Goal: Task Accomplishment & Management: Complete application form

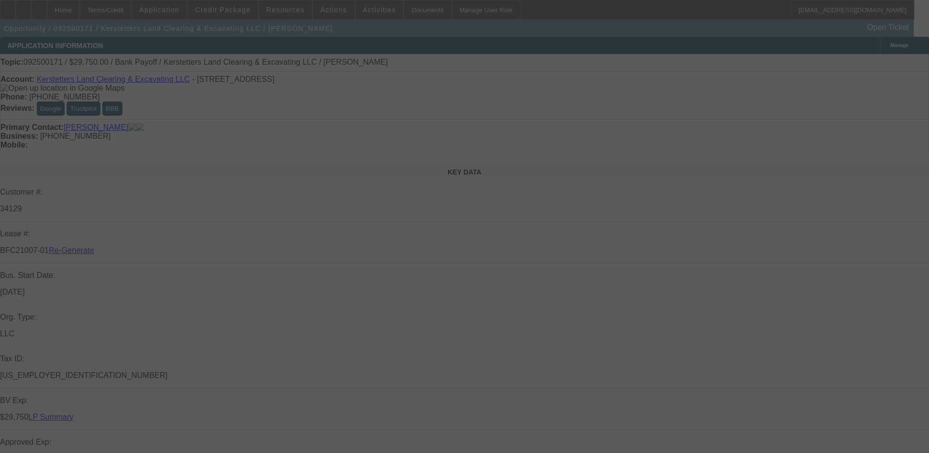
select select "0.15"
select select "2"
select select "0"
select select "0.15"
select select "2"
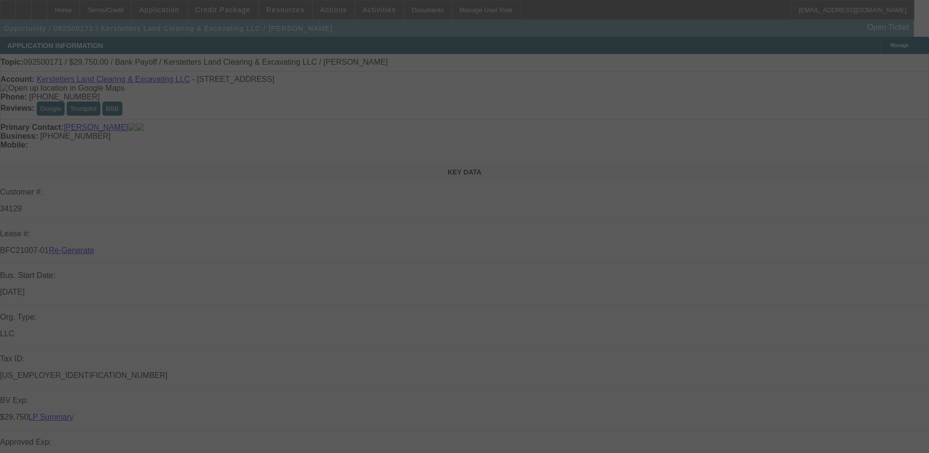
select select "0"
select select "0.15"
select select "2"
select select "0"
select select "0.15"
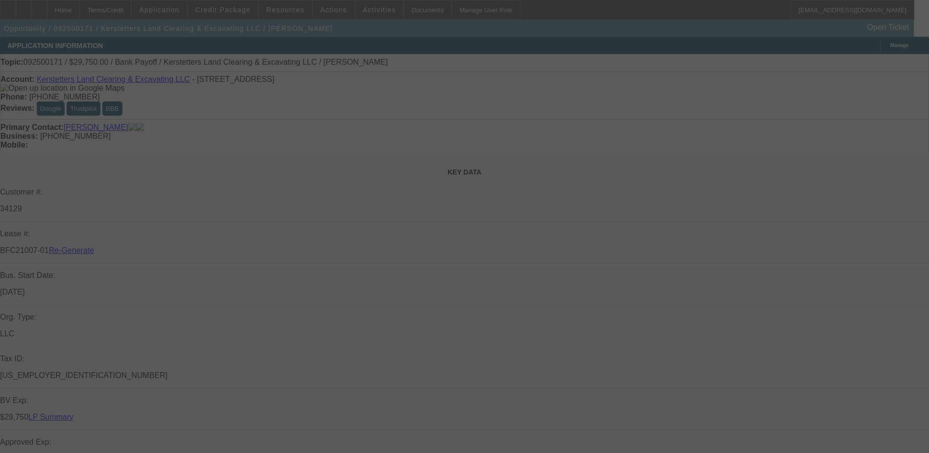
select select "2"
select select "0"
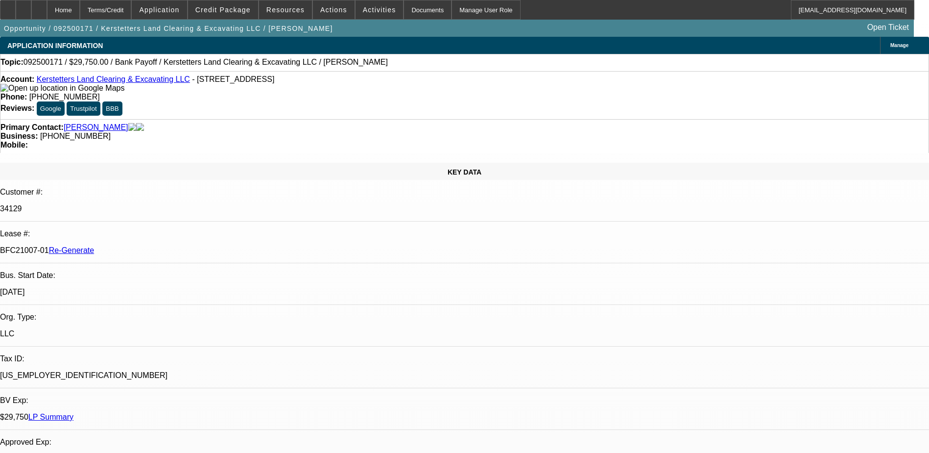
select select "1"
select select "2"
select select "6"
select select "1"
select select "2"
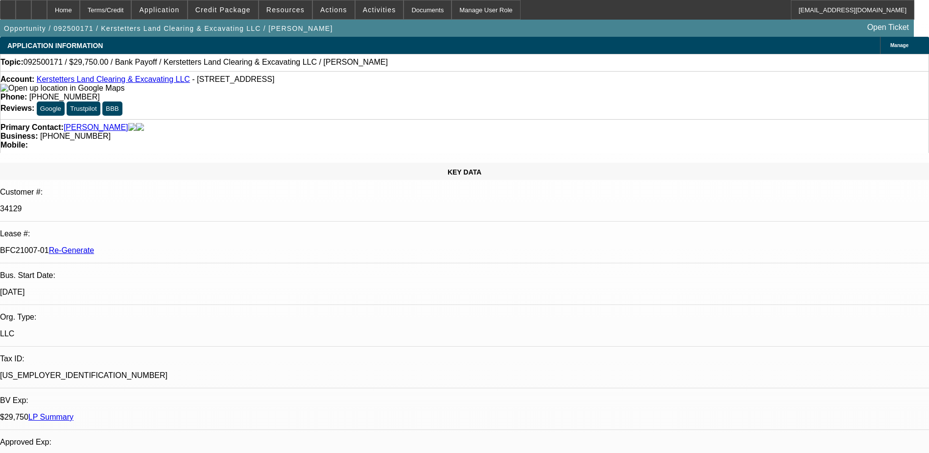
select select "6"
select select "1"
select select "2"
select select "6"
select select "1"
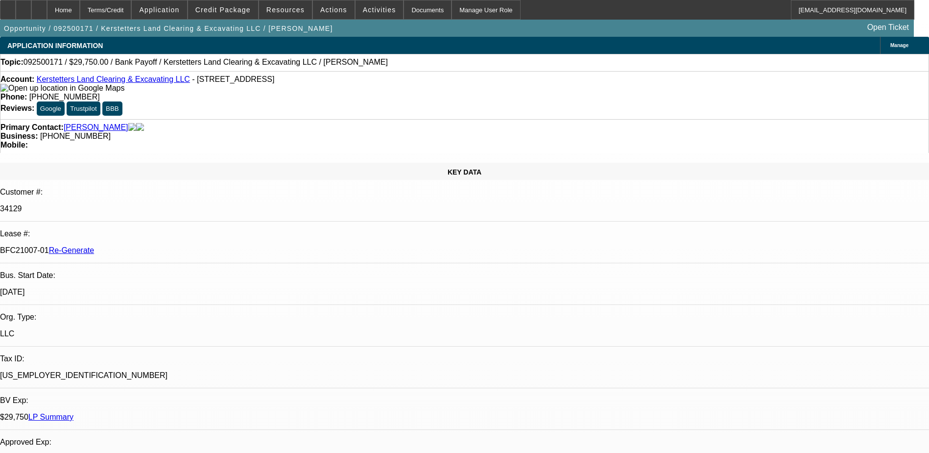
select select "2"
select select "6"
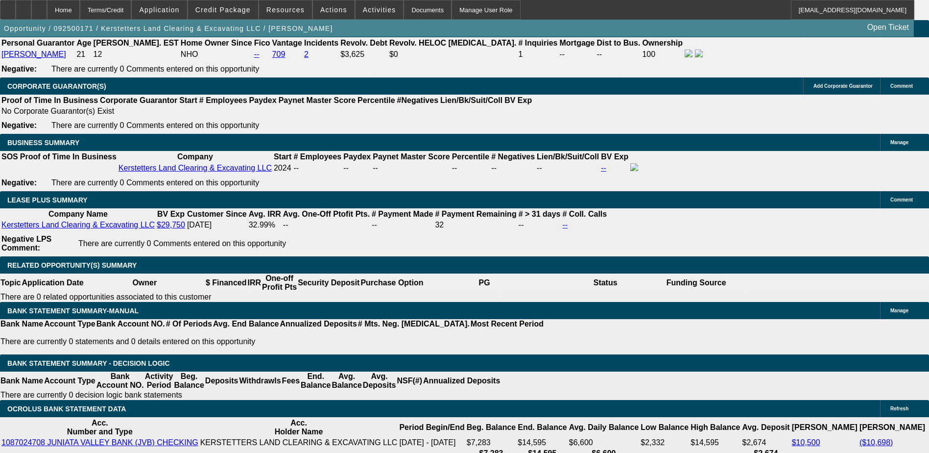
scroll to position [1666, 0]
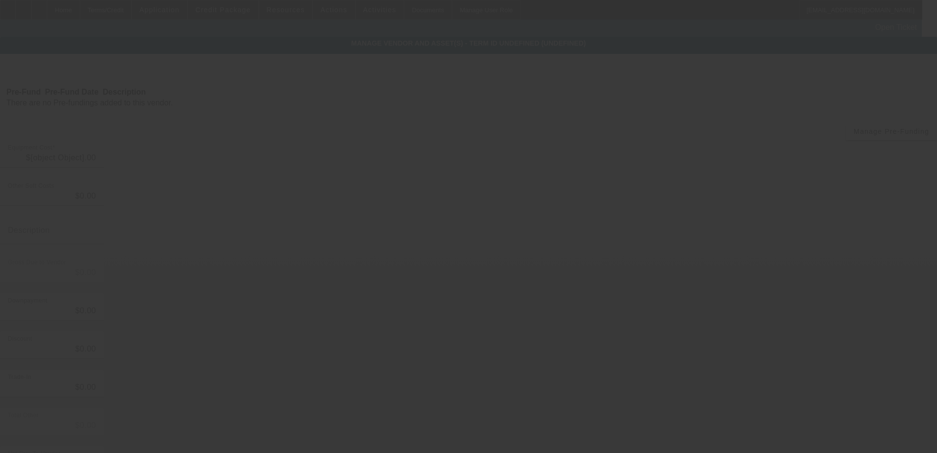
type input "$11,136.44"
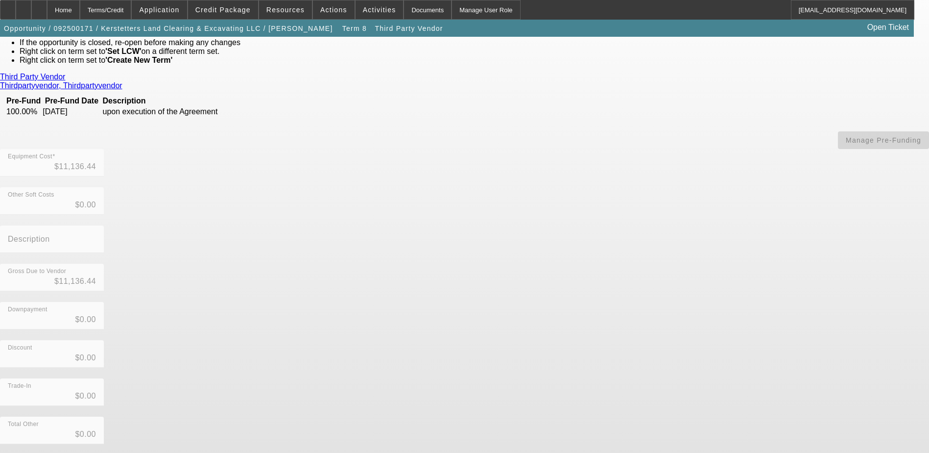
scroll to position [72, 0]
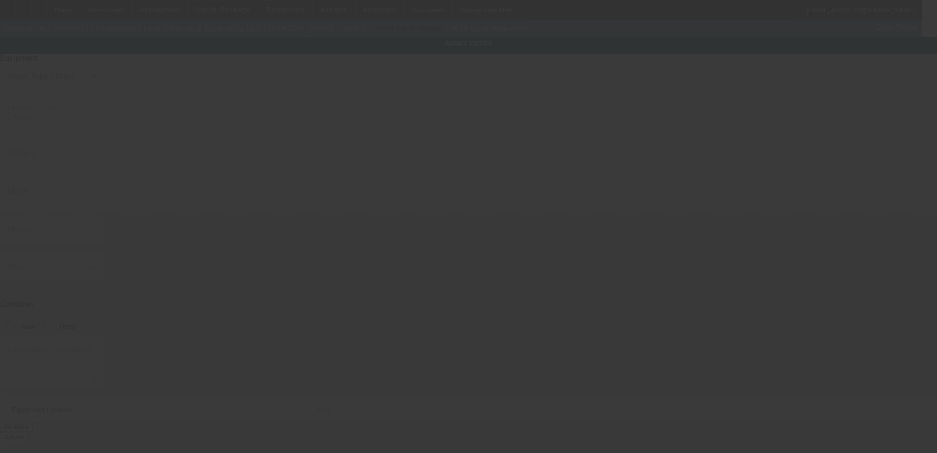
type input "[US_VEHICLE_IDENTIFICATION_NUMBER]"
type input "ram"
type input "4500"
radio input "true"
type textarea "includes: all options, attachments and accessories"
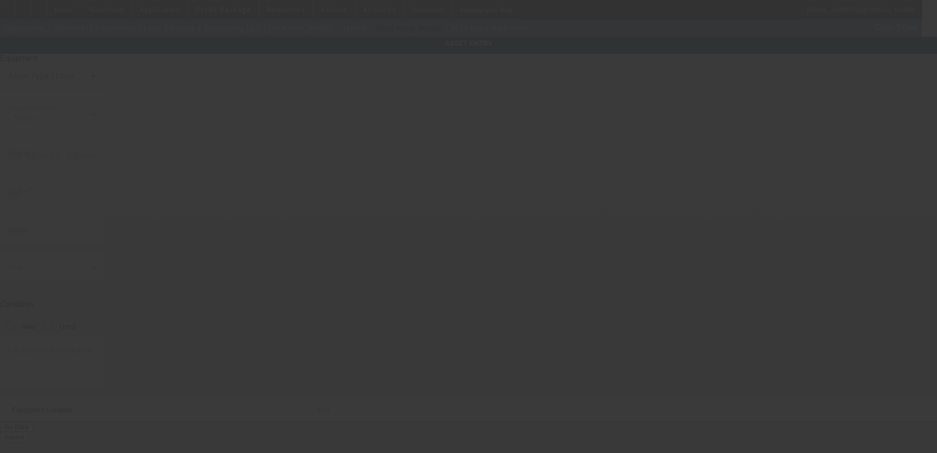
type input "[STREET_ADDRESS]"
type input "[GEOGRAPHIC_DATA]"
type input "17219"
type input "Franklin"
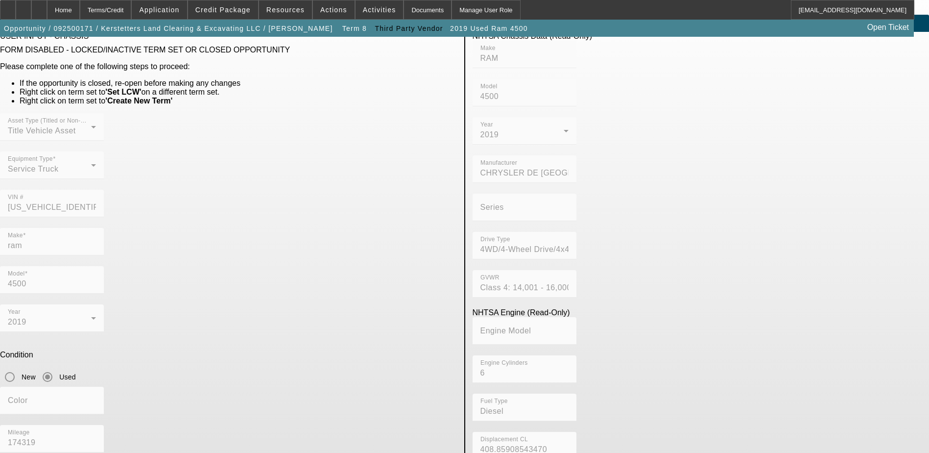
scroll to position [38, 0]
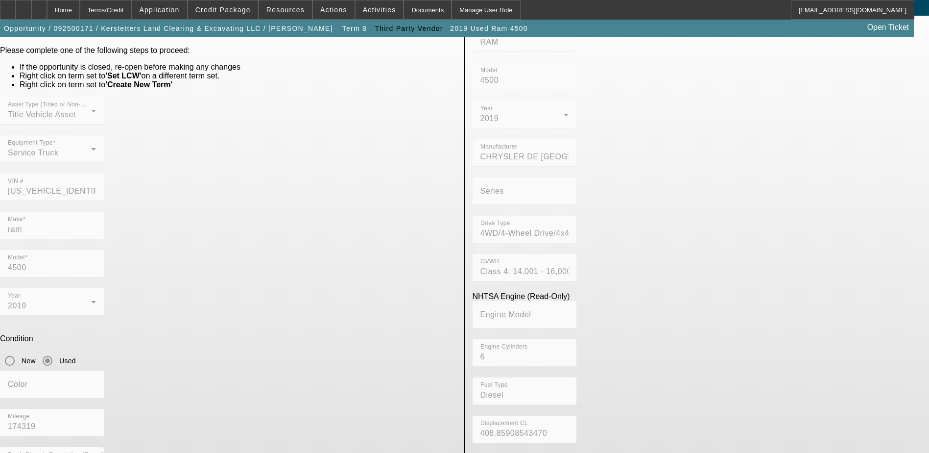
click at [104, 173] on mat-form-field "VIN # [US_VEHICLE_IDENTIFICATION_NUMBER]" at bounding box center [52, 192] width 104 height 38
click at [80, 13] on div "Home" at bounding box center [63, 10] width 33 height 20
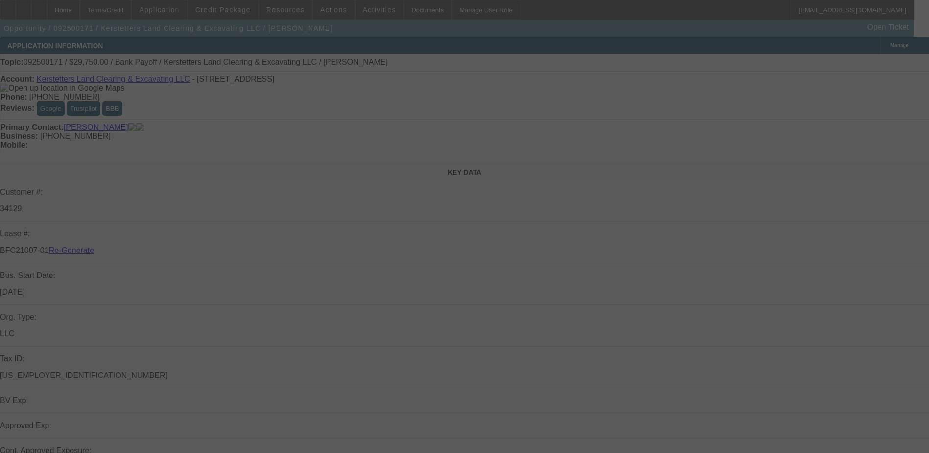
click at [119, 9] on div at bounding box center [464, 226] width 929 height 453
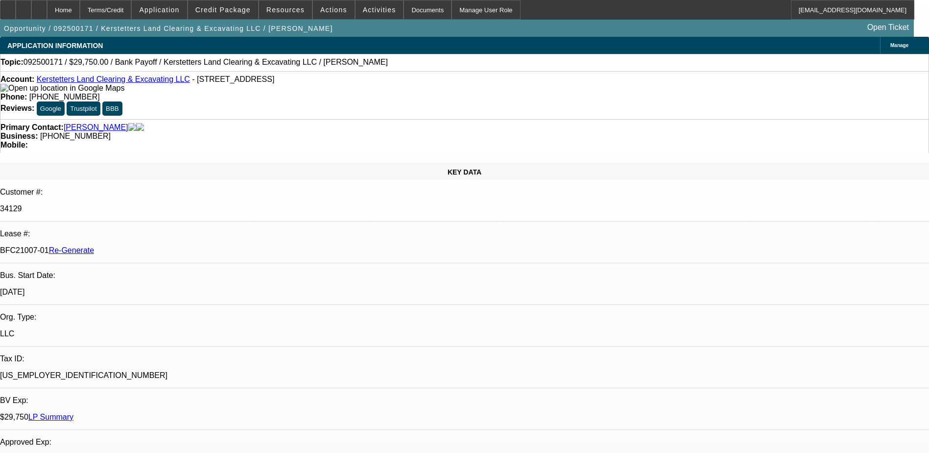
select select "0.15"
select select "2"
select select "0"
select select "6"
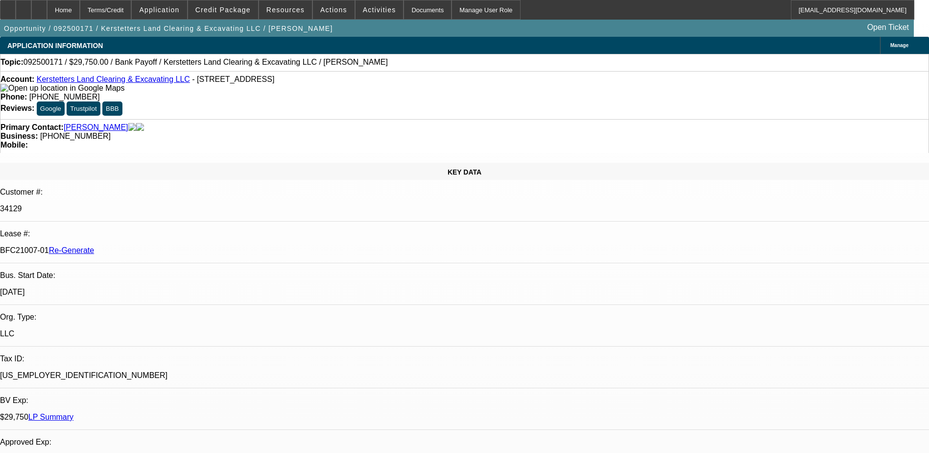
select select "0.15"
select select "2"
select select "0"
select select "6"
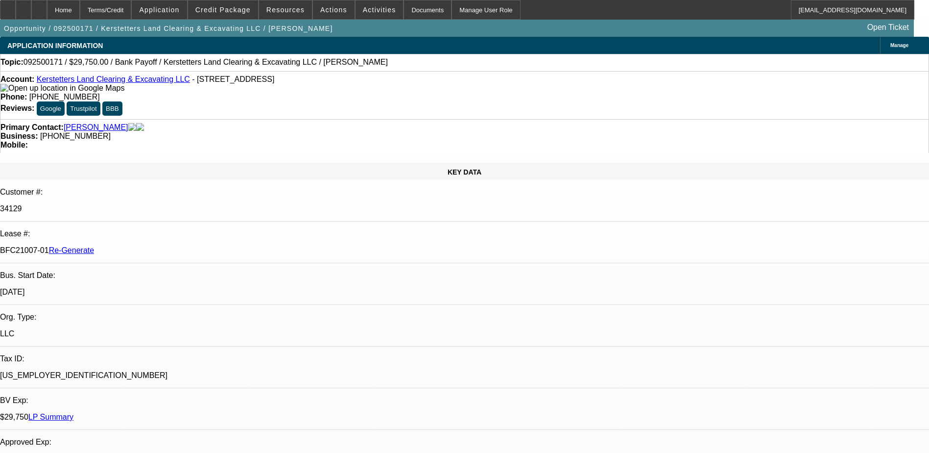
select select "0.15"
select select "2"
select select "0"
select select "6"
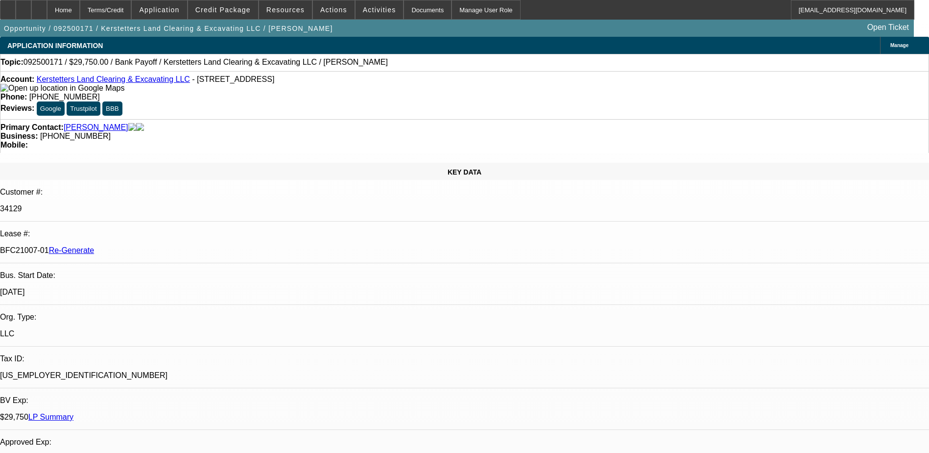
select select "0.15"
select select "2"
select select "0"
select select "6"
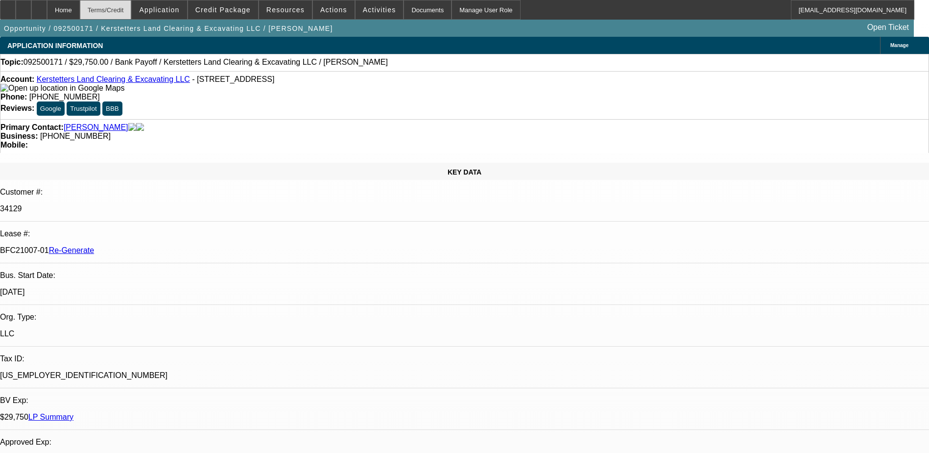
click at [122, 8] on div "Terms/Credit" at bounding box center [106, 10] width 52 height 20
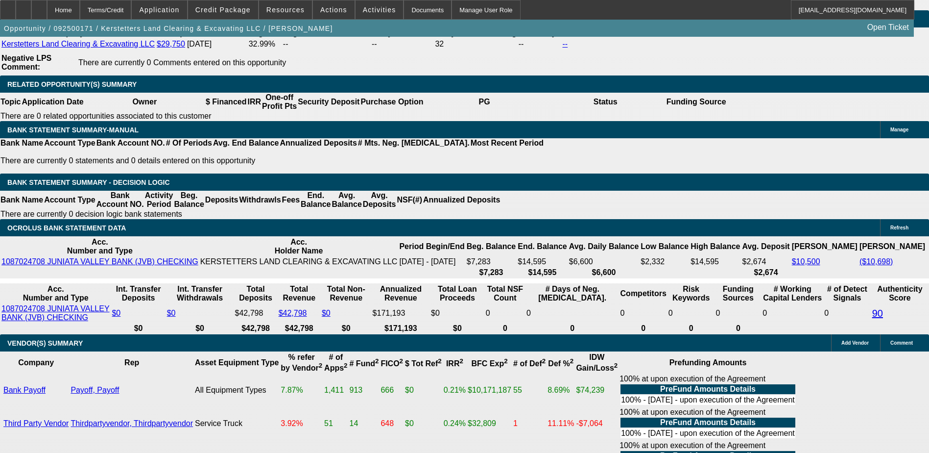
scroll to position [1225, 0]
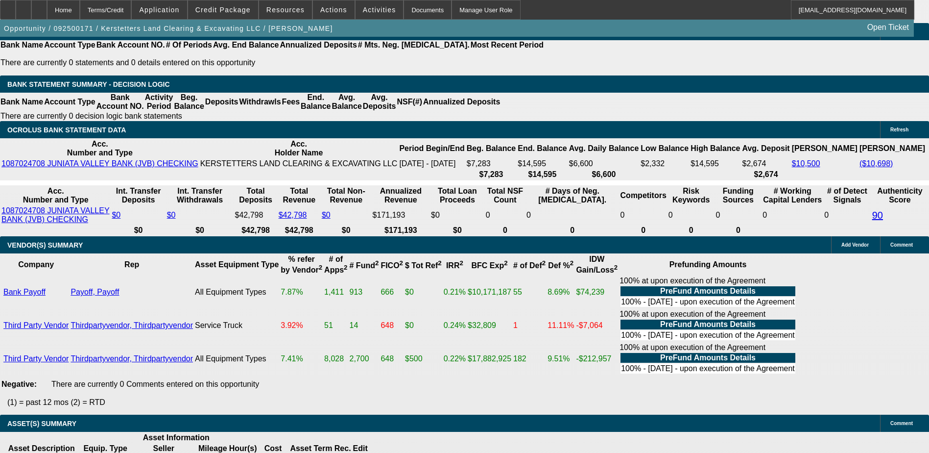
scroll to position [1470, 0]
